Goal: Task Accomplishment & Management: Use online tool/utility

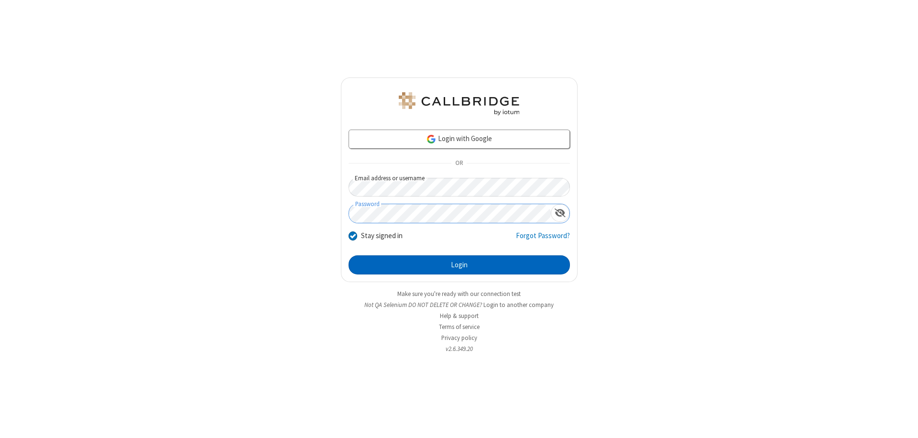
click at [459, 265] on button "Login" at bounding box center [459, 264] width 221 height 19
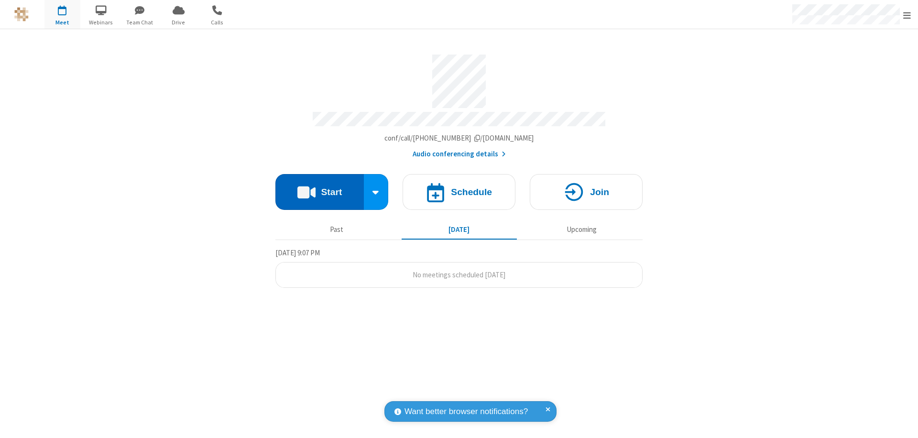
click at [319, 187] on button "Start" at bounding box center [319, 192] width 88 height 36
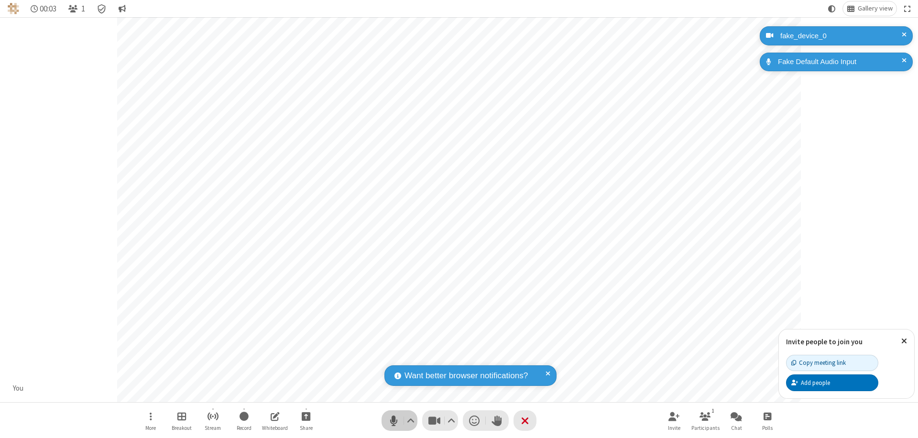
click at [394, 420] on span "Mute (⌘+Shift+A)" at bounding box center [393, 421] width 14 height 14
click at [394, 420] on span "Unmute (⌘+Shift+A)" at bounding box center [393, 421] width 14 height 14
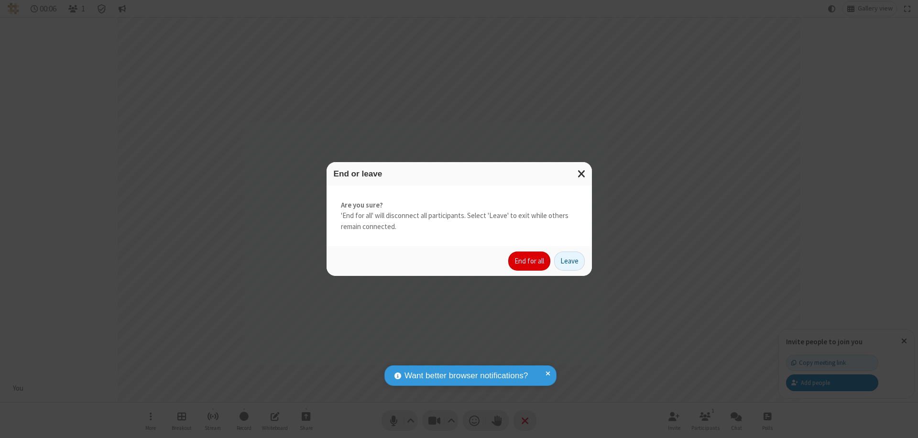
click at [530, 261] on button "End for all" at bounding box center [529, 261] width 42 height 19
